Goal: Check status: Check status

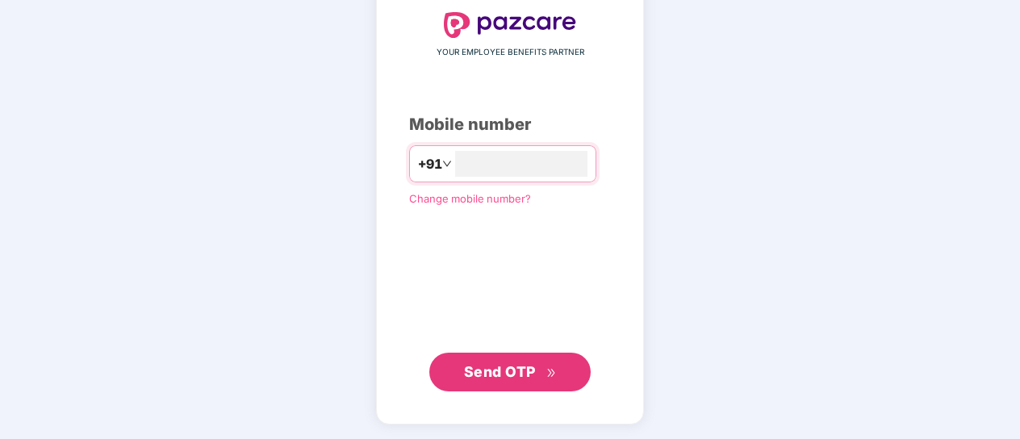
type input "**********"
click at [528, 374] on span "Send OTP" at bounding box center [500, 371] width 72 height 17
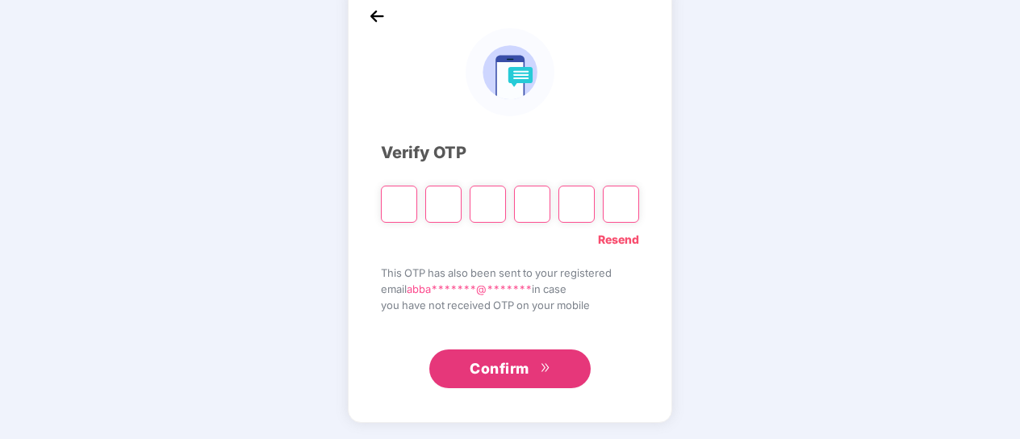
scroll to position [87, 0]
type input "*"
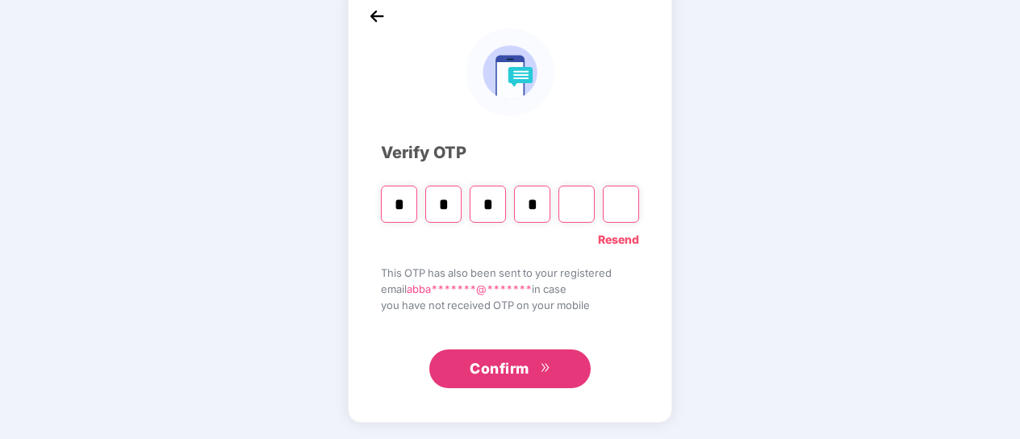
type input "*"
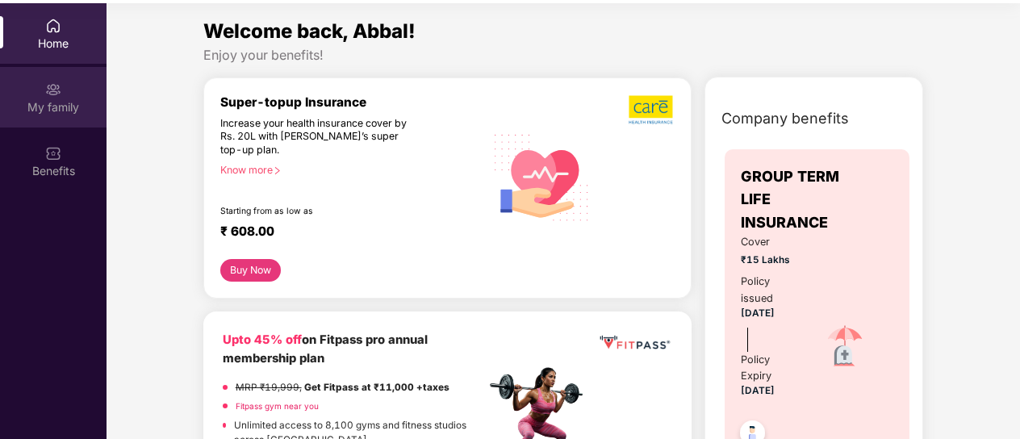
click at [47, 87] on img at bounding box center [53, 90] width 16 height 16
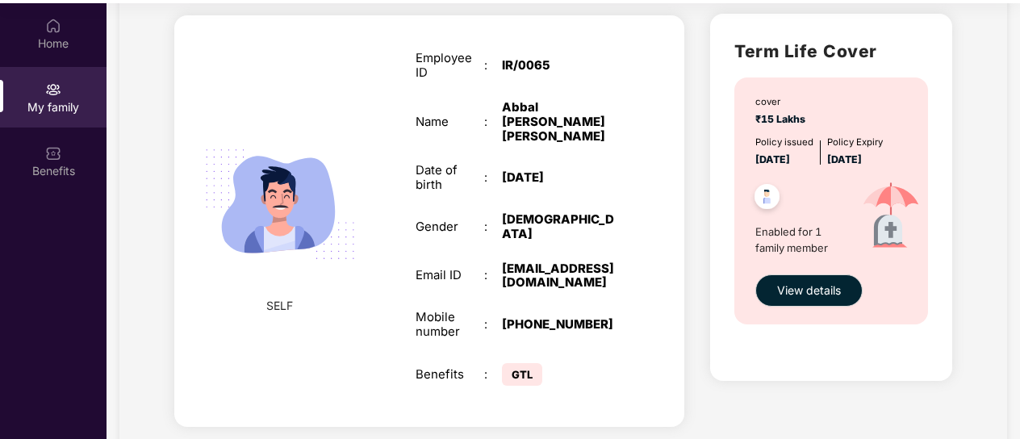
scroll to position [107, 0]
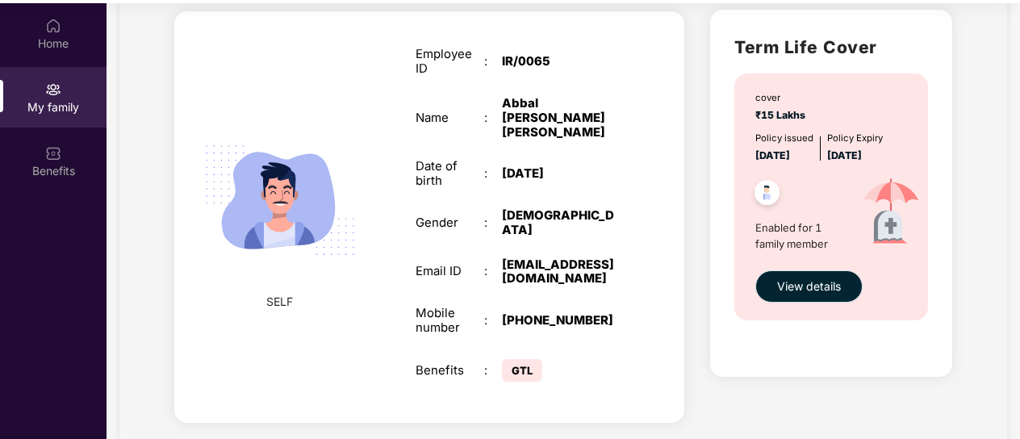
click at [836, 286] on span "View details" at bounding box center [809, 287] width 64 height 18
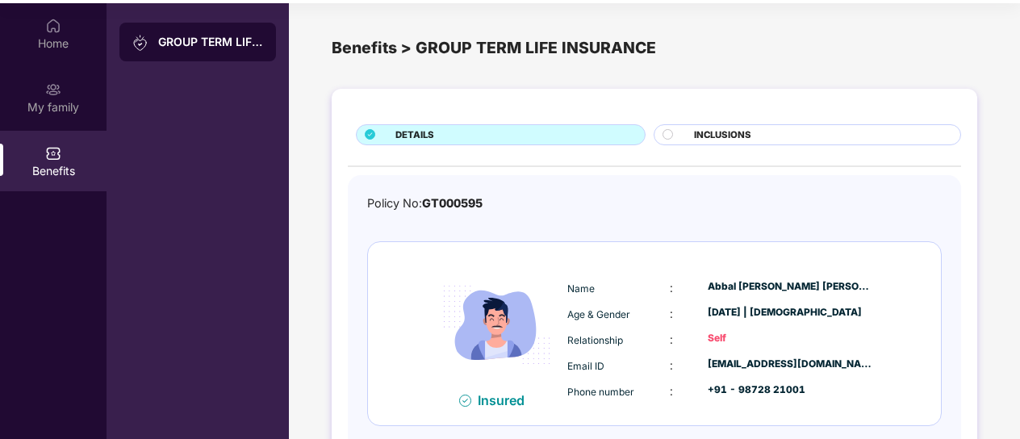
click at [370, 132] on icon at bounding box center [371, 134] width 10 height 10
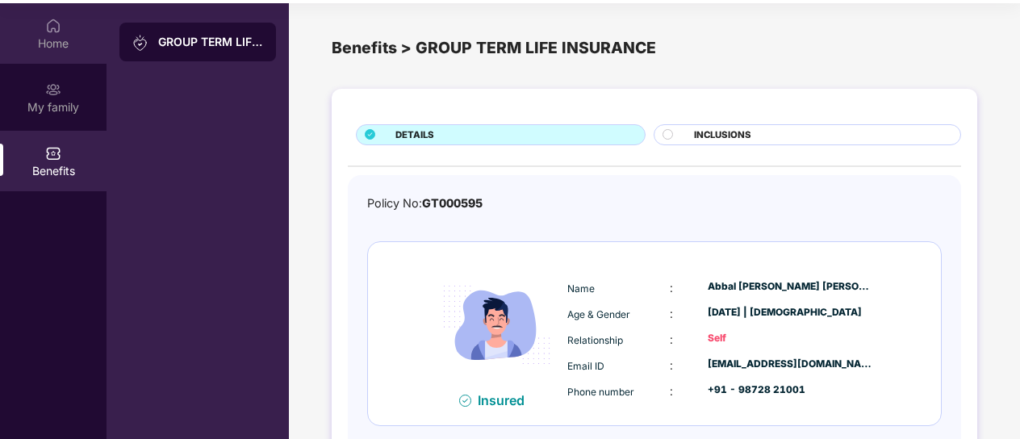
click at [47, 26] on img at bounding box center [53, 26] width 16 height 16
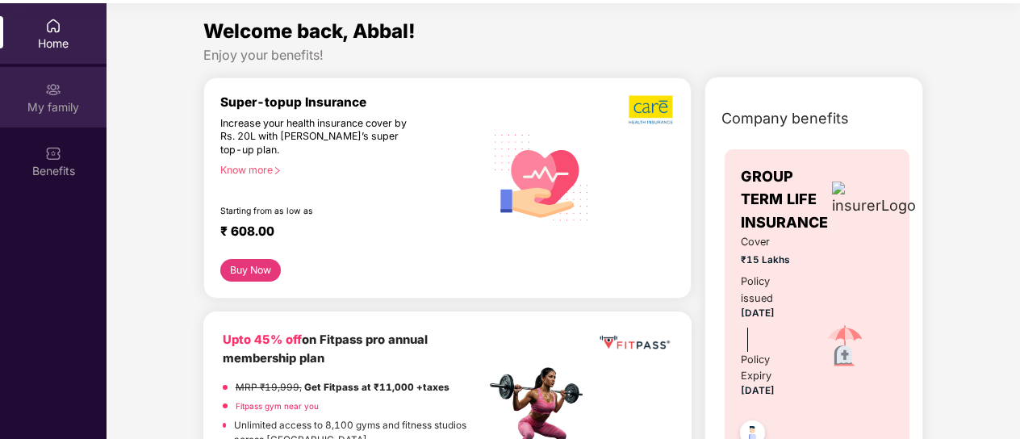
click at [56, 91] on img at bounding box center [53, 90] width 16 height 16
